Goal: Task Accomplishment & Management: Complete application form

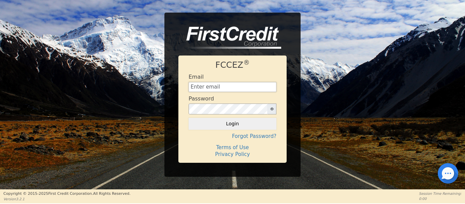
type input "[EMAIL_ADDRESS][DOMAIN_NAME]"
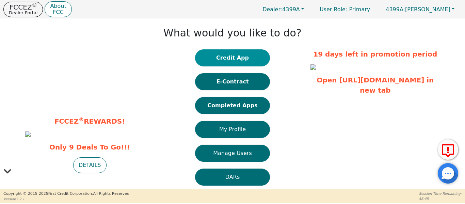
click at [224, 62] on button "Credit App" at bounding box center [232, 57] width 75 height 17
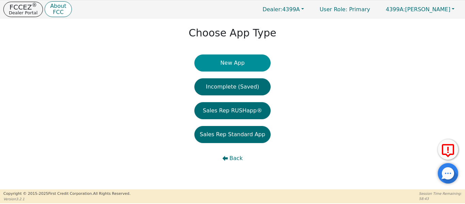
click at [232, 65] on button "New App" at bounding box center [232, 62] width 76 height 17
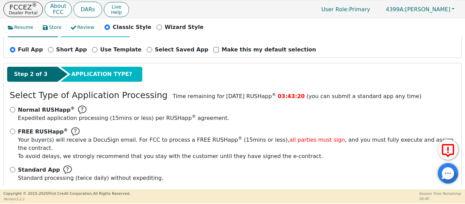
scroll to position [75, 0]
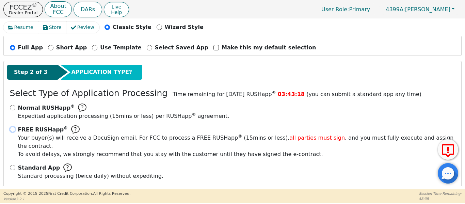
click at [13, 129] on input "FREE RUSHapp ® Your buyer(s) will receive a DocuSign email. For FCC to process …" at bounding box center [12, 129] width 5 height 5
radio input "true"
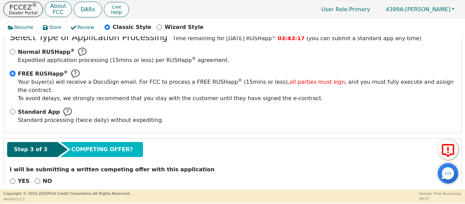
scroll to position [137, 0]
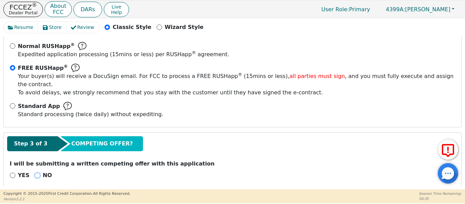
click at [35, 173] on input "NO" at bounding box center [37, 175] width 5 height 5
radio input "true"
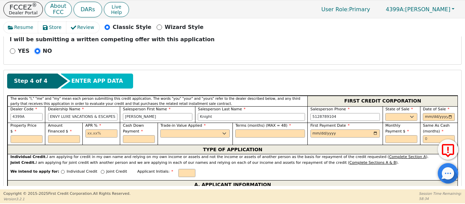
scroll to position [262, 0]
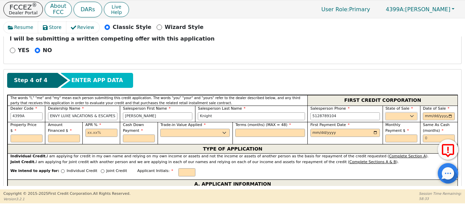
click at [408, 112] on select "AK AL AR AZ CA CO CT DC DE FL [GEOGRAPHIC_DATA] HI IA ID IL IN KS [GEOGRAPHIC_D…" at bounding box center [401, 116] width 32 height 8
select select "[GEOGRAPHIC_DATA]"
click at [385, 112] on select "AK AL AR AZ CA CO CT DC DE FL [GEOGRAPHIC_DATA] HI IA ID IL IN KS [GEOGRAPHIC_D…" at bounding box center [401, 116] width 32 height 8
click at [448, 112] on input "date" at bounding box center [439, 116] width 32 height 8
type input "[DATE]"
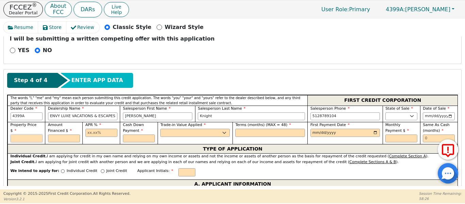
click at [28, 134] on input "text" at bounding box center [27, 138] width 32 height 8
type input "4995.00"
type input "4595.00"
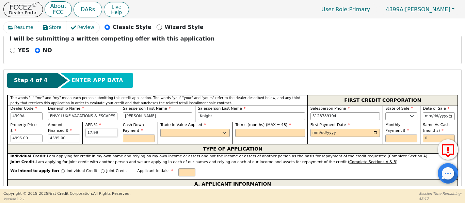
type input "17.99"
type input "400.00"
click at [184, 129] on select "Yes No" at bounding box center [194, 133] width 69 height 8
select select "n"
click at [160, 129] on select "Yes No" at bounding box center [194, 133] width 69 height 8
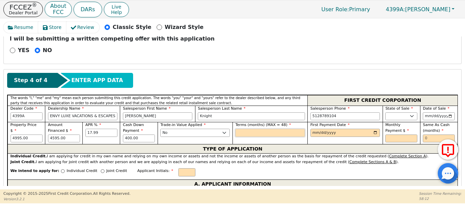
click at [265, 129] on input "text" at bounding box center [269, 133] width 69 height 8
type input "48"
click at [375, 129] on input "date" at bounding box center [344, 133] width 69 height 8
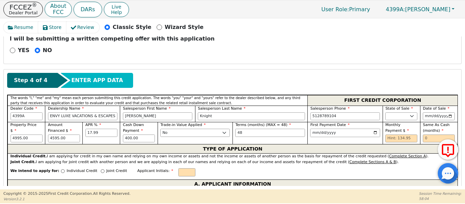
type input "[DATE]"
drag, startPoint x: 412, startPoint y: 131, endPoint x: 391, endPoint y: 129, distance: 20.8
click at [393, 134] on input "text" at bounding box center [401, 138] width 32 height 8
type input "134.95"
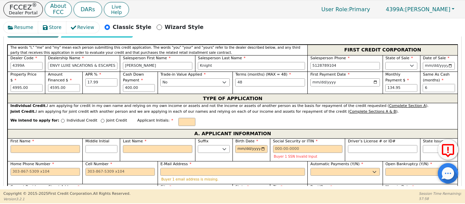
scroll to position [318, 0]
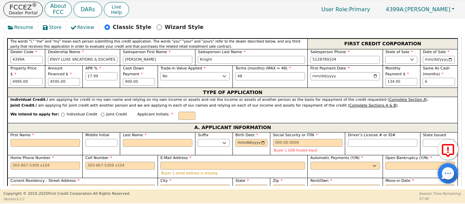
type input "6"
click at [61, 113] on input "Individual Credit" at bounding box center [63, 115] width 4 height 4
radio input "true"
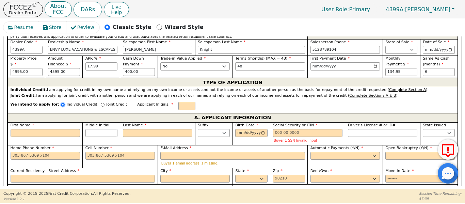
scroll to position [341, 0]
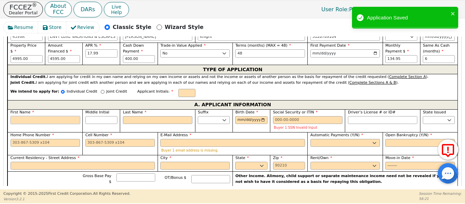
click at [43, 116] on input "First Name" at bounding box center [45, 120] width 69 height 8
type input "A"
type input "Al"
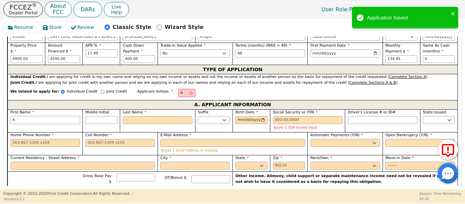
type input "Al"
type input "Ale"
type input "[PERSON_NAME]"
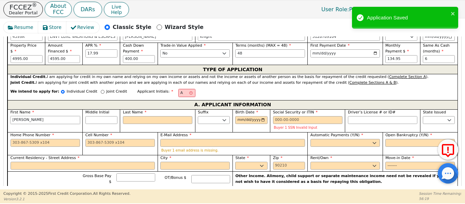
type input "Alexa"
type input "Alexan"
type input "Alexand"
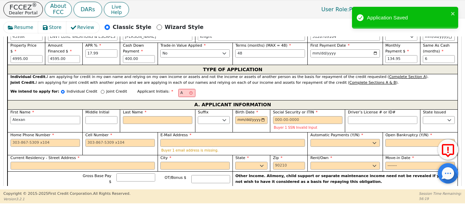
type input "Alexand"
type input "[PERSON_NAME]"
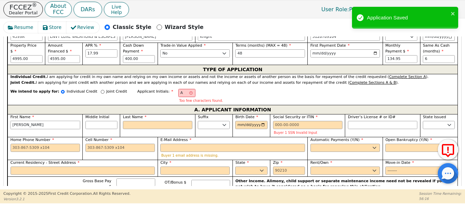
type input "[PERSON_NAME]"
click at [144, 121] on input "Last Name" at bounding box center [157, 125] width 69 height 8
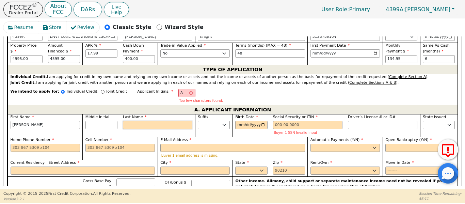
type input "R"
type input "AR"
type input "[PERSON_NAME]"
type input "Re"
type input "[PERSON_NAME]"
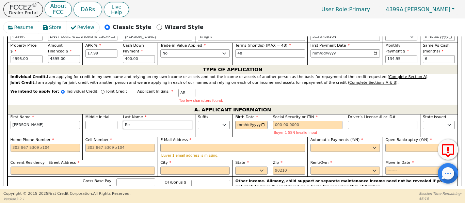
type input "Ree"
type input "[PERSON_NAME]"
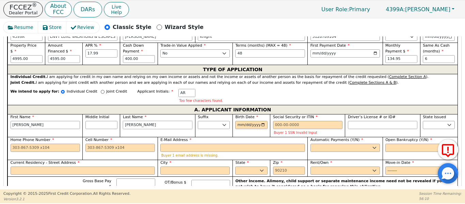
type input "[PERSON_NAME]"
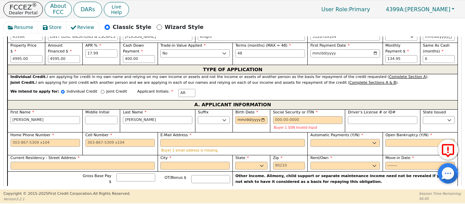
click at [94, 116] on input "Middle Initial" at bounding box center [101, 120] width 32 height 8
type input "AAR"
type input "A"
type input "[PERSON_NAME]"
type input "A"
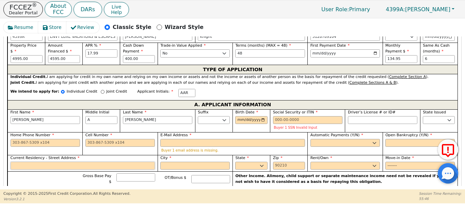
paste input "[STREET_ADDRESS]"
type input "[STREET_ADDRESS]"
click at [213, 162] on input "City" at bounding box center [194, 166] width 69 height 8
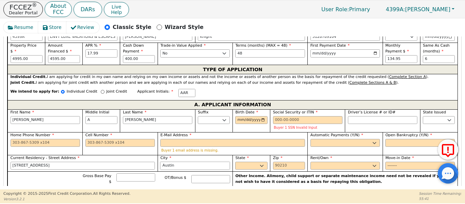
type input "Austin"
select select "[GEOGRAPHIC_DATA]"
type input "78728"
paste input "[EMAIL_ADDRESS][DOMAIN_NAME]"
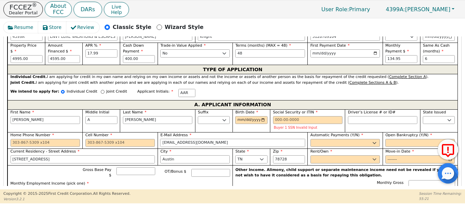
type input "[EMAIL_ADDRESS][DOMAIN_NAME]"
click at [198, 85] on div "We intend to apply for: Individual Credit Joint Credit Applicant Initials: AAR" at bounding box center [232, 92] width 450 height 15
drag, startPoint x: 330, startPoint y: 134, endPoint x: 328, endPoint y: 138, distance: 3.7
click at [330, 139] on select "Yes No" at bounding box center [344, 143] width 69 height 8
select select "y"
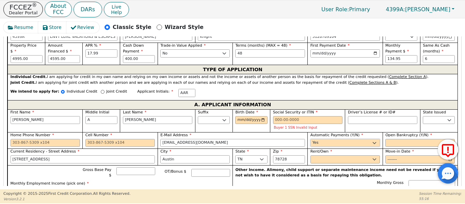
click at [310, 139] on select "Yes No" at bounding box center [344, 143] width 69 height 8
type input "[PERSON_NAME]"
click at [394, 139] on select "Yes No" at bounding box center [419, 143] width 69 height 8
select select "n"
click at [385, 139] on select "Yes No" at bounding box center [419, 143] width 69 height 8
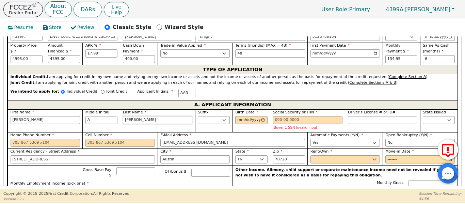
click at [172, 116] on input "[PERSON_NAME]" at bounding box center [157, 120] width 69 height 8
click at [240, 116] on input "Birth Date" at bounding box center [251, 120] width 32 height 8
type input "[DATE]"
click at [435, 116] on select "AK AL AR AZ CA CO CT DC DE FL [GEOGRAPHIC_DATA] HI IA ID IL IN KS [GEOGRAPHIC_D…" at bounding box center [439, 120] width 32 height 8
select select "[GEOGRAPHIC_DATA]"
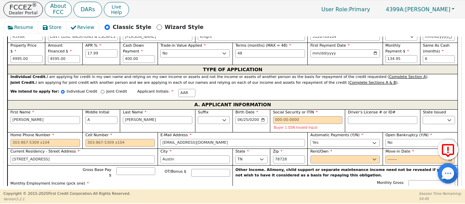
click at [423, 116] on select "AK AL AR AZ CA CO CT DC DE FL [GEOGRAPHIC_DATA] HI IA ID IL IN KS [GEOGRAPHIC_D…" at bounding box center [439, 120] width 32 height 8
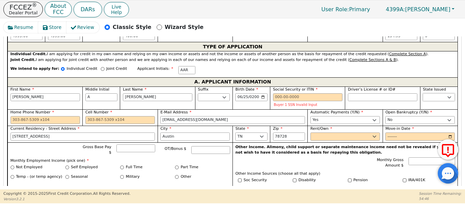
scroll to position [375, 0]
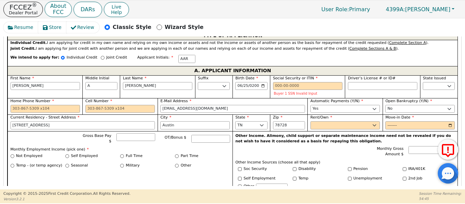
click at [120, 153] on div "Full Time" at bounding box center [147, 156] width 55 height 6
click at [123, 154] on input "Full Time" at bounding box center [122, 156] width 4 height 4
radio input "true"
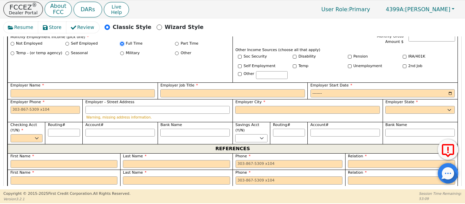
scroll to position [488, 0]
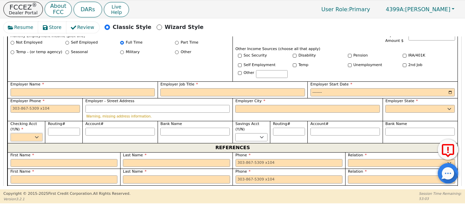
click at [28, 133] on select "Yes No" at bounding box center [27, 137] width 32 height 8
select select "y"
click at [11, 133] on select "Yes No" at bounding box center [27, 137] width 32 height 8
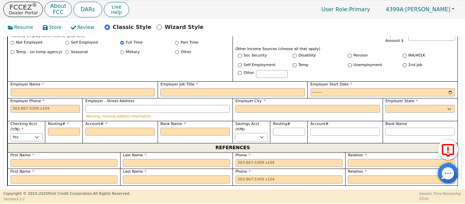
drag, startPoint x: 246, startPoint y: 124, endPoint x: 242, endPoint y: 127, distance: 5.3
click at [246, 133] on select "Yes No" at bounding box center [251, 137] width 32 height 8
select select "n"
click at [235, 133] on select "Yes No" at bounding box center [251, 137] width 32 height 8
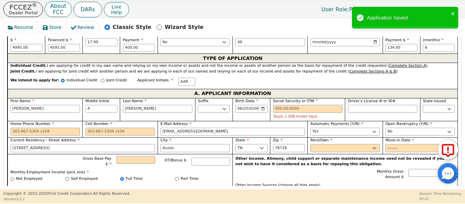
scroll to position [364, 0]
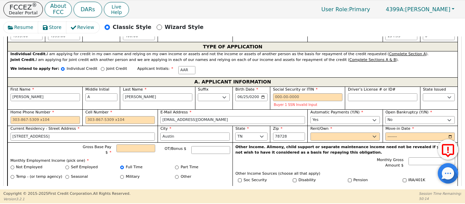
click at [176, 177] on div "Gross Base Pay $ OT/Bonus $ Monthly Employment Income (pick one) * Not Employed…" at bounding box center [119, 174] width 225 height 64
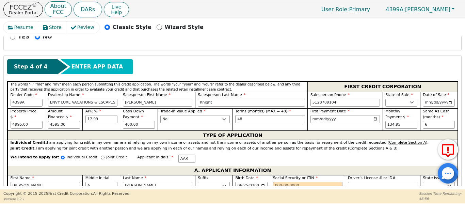
scroll to position [273, 0]
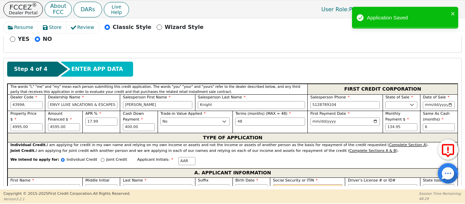
click at [259, 153] on div "We intend to apply for: Individual Credit Joint Credit Applicant Initials: AAR" at bounding box center [232, 160] width 450 height 15
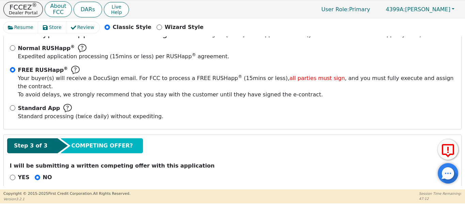
scroll to position [103, 0]
